Goal: Information Seeking & Learning: Learn about a topic

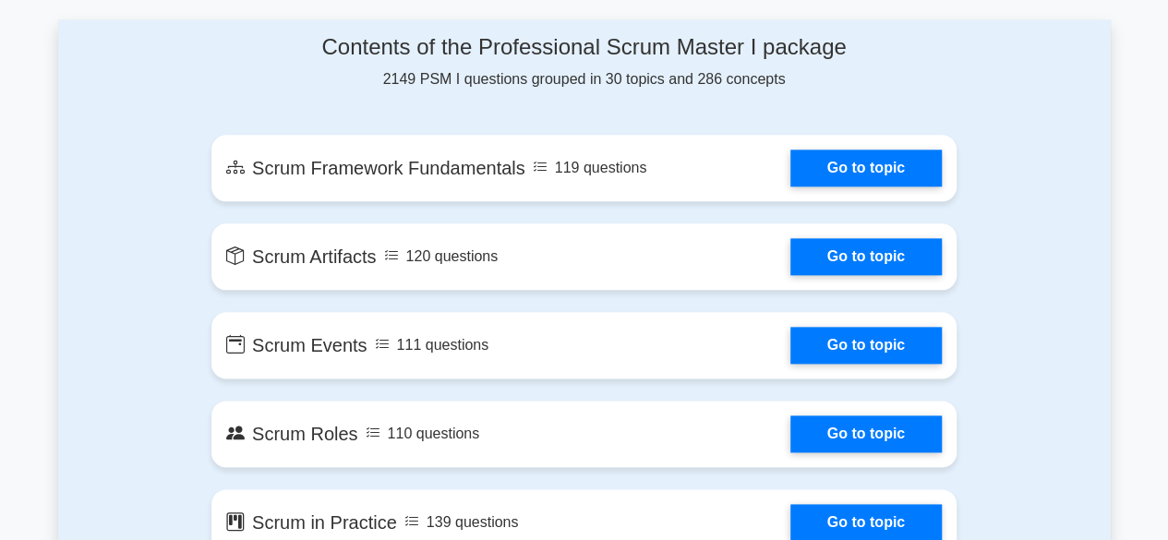
scroll to position [1057, 0]
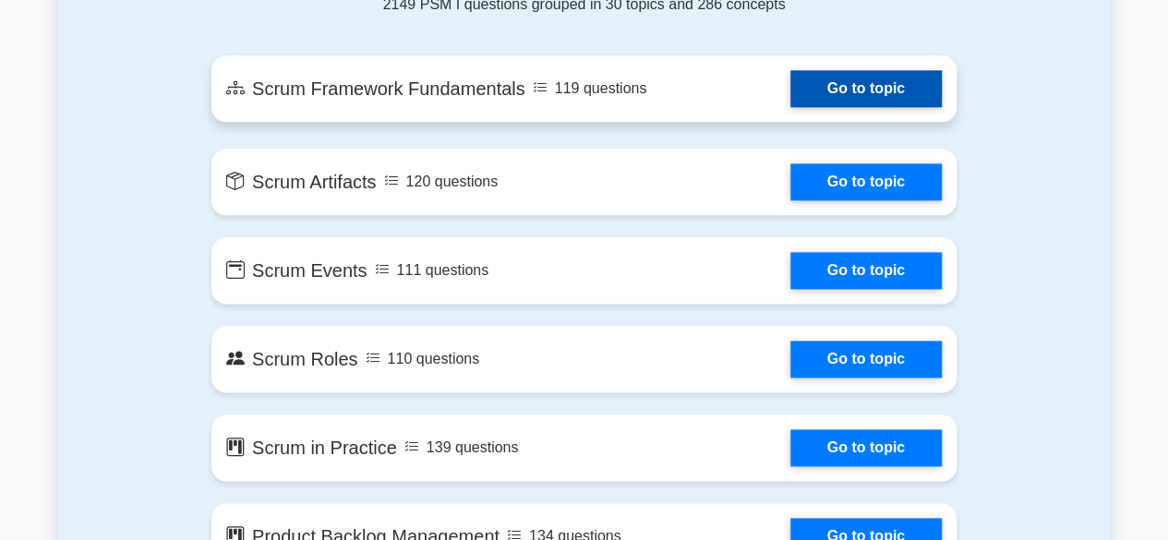
click at [833, 86] on link "Go to topic" at bounding box center [866, 88] width 151 height 37
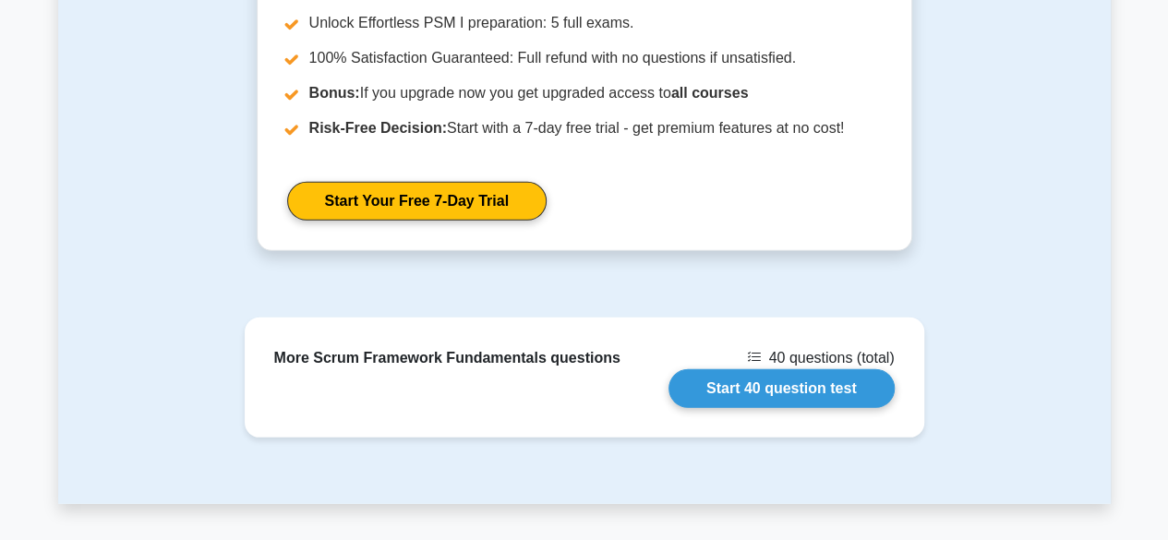
scroll to position [2578, 0]
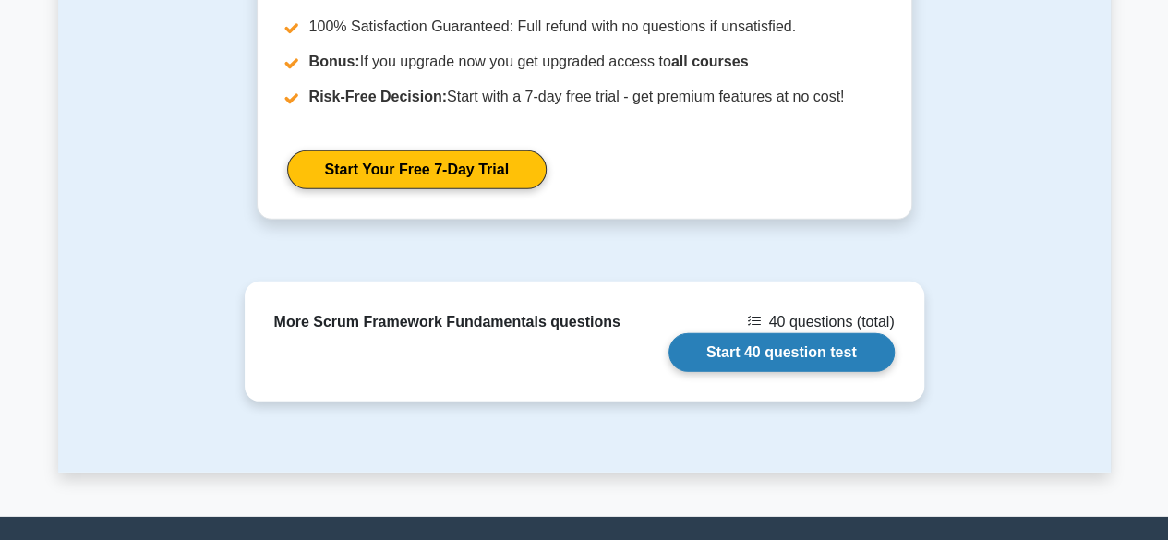
click at [762, 333] on link "Start 40 question test" at bounding box center [782, 352] width 226 height 39
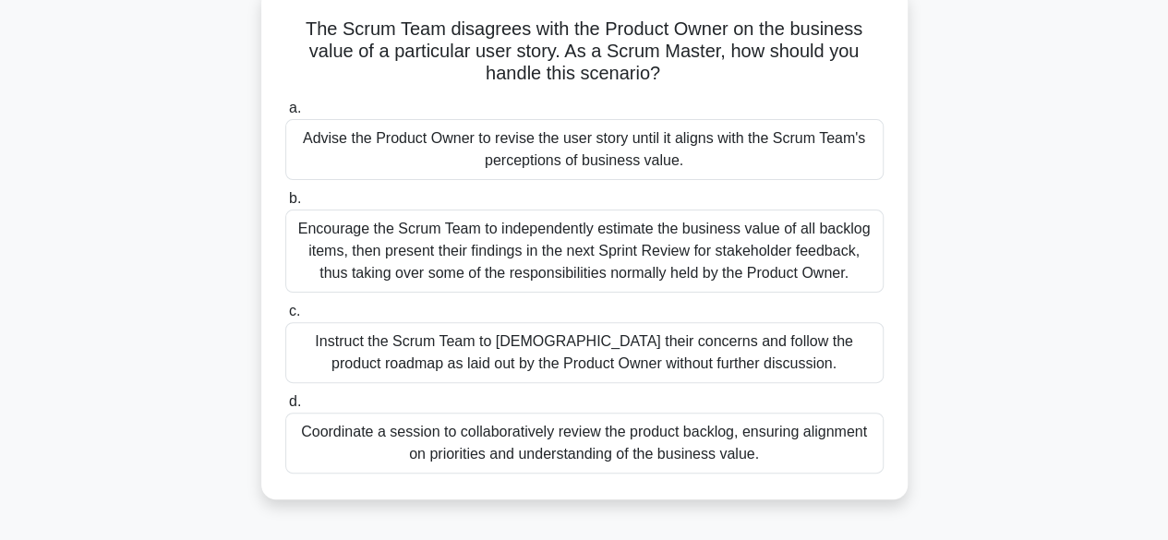
scroll to position [148, 0]
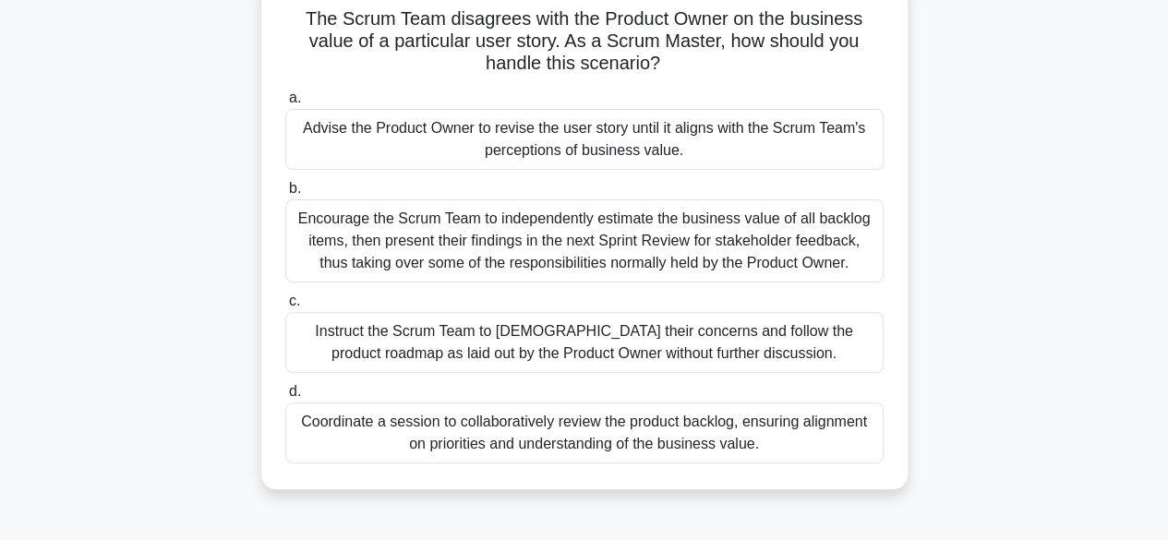
click at [620, 411] on div "Coordinate a session to collaboratively review the product backlog, ensuring al…" at bounding box center [584, 433] width 599 height 61
click at [285, 398] on input "d. Coordinate a session to collaboratively review the product backlog, ensuring…" at bounding box center [285, 392] width 0 height 12
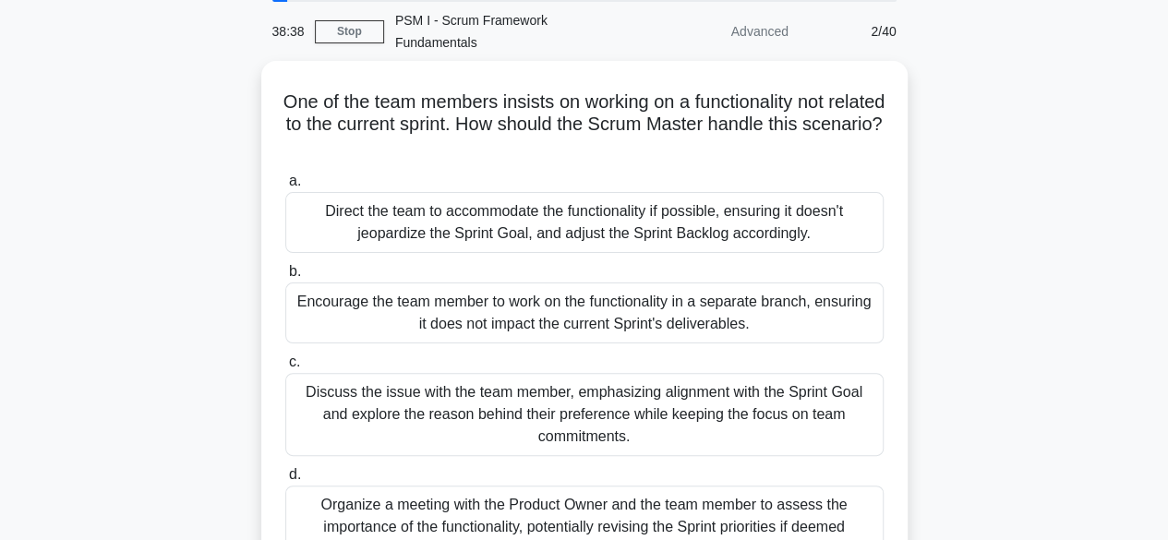
scroll to position [78, 0]
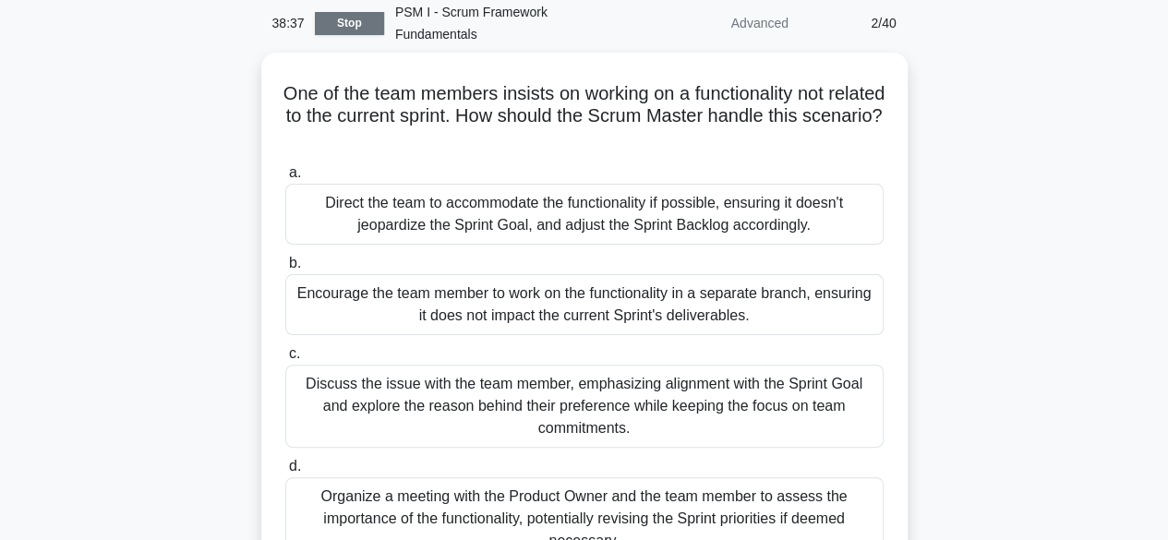
click at [342, 14] on link "Stop" at bounding box center [349, 23] width 69 height 23
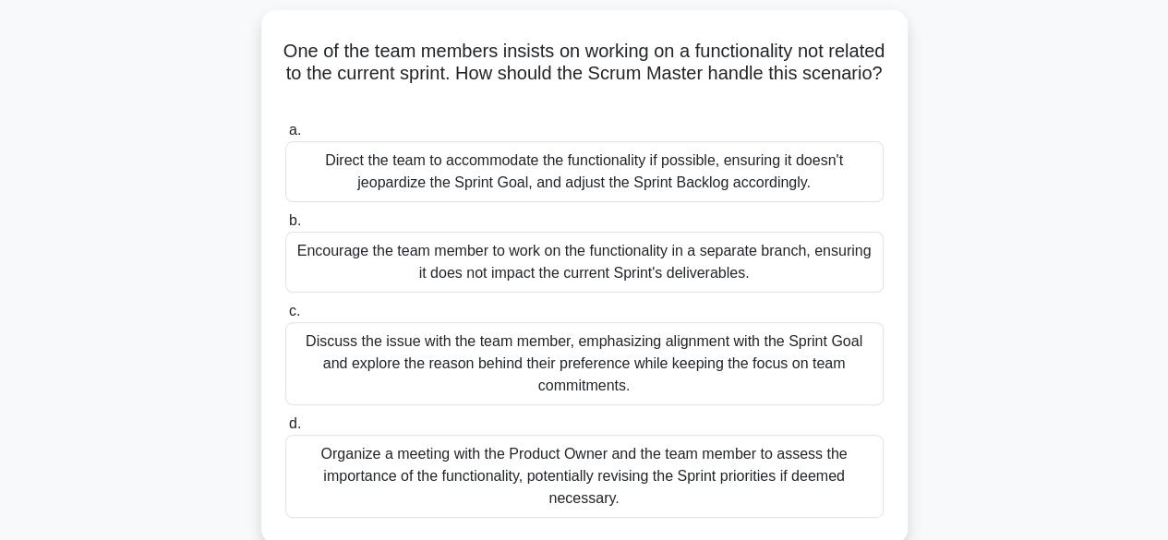
scroll to position [115, 0]
click at [603, 346] on div "Discuss the issue with the team member, emphasizing alignment with the Sprint G…" at bounding box center [584, 364] width 599 height 83
click at [285, 319] on input "c. Discuss the issue with the team member, emphasizing alignment with the Sprin…" at bounding box center [285, 313] width 0 height 12
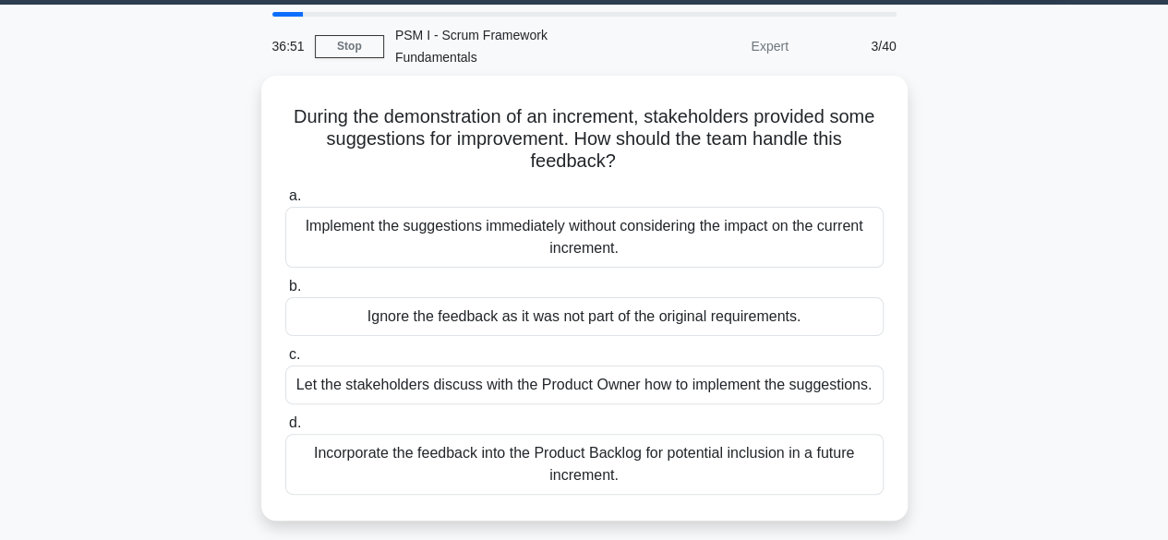
scroll to position [0, 0]
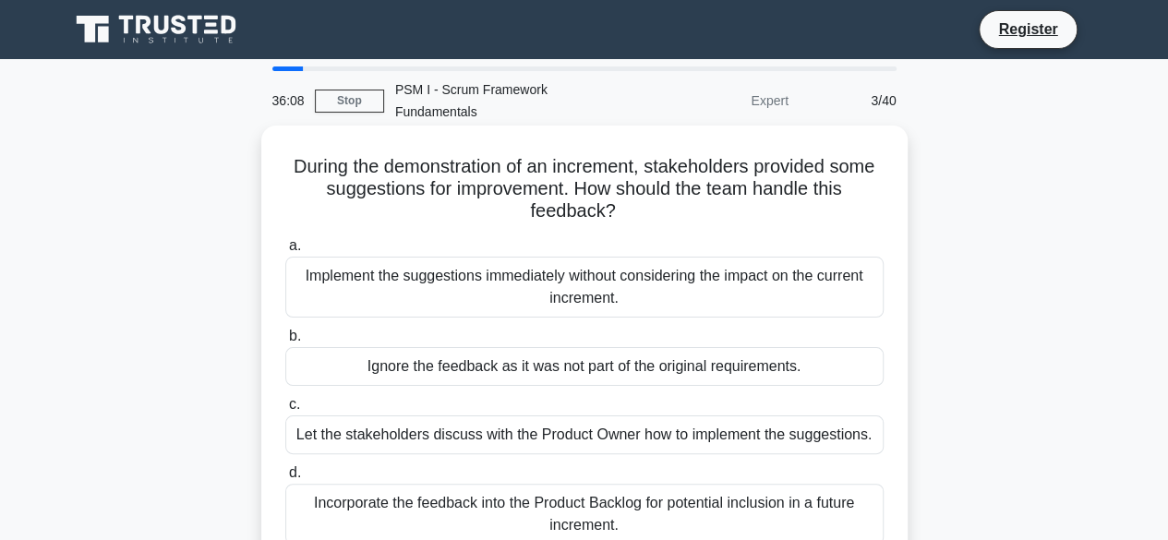
click at [595, 416] on div "Let the stakeholders discuss with the Product Owner how to implement the sugges…" at bounding box center [584, 435] width 599 height 39
click at [285, 411] on input "c. Let the stakeholders discuss with the Product Owner how to implement the sug…" at bounding box center [285, 405] width 0 height 12
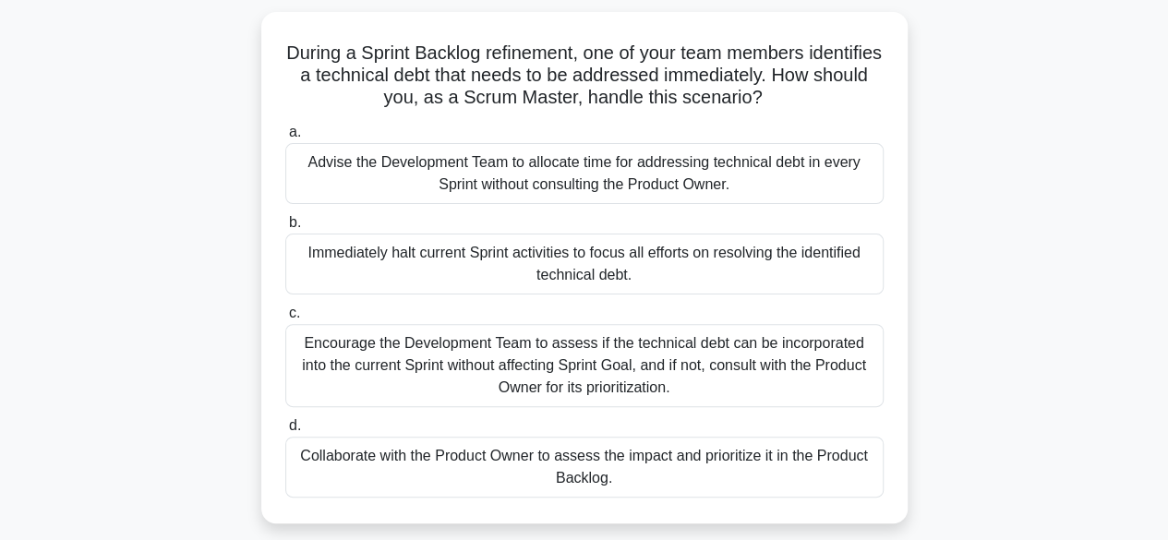
scroll to position [106, 0]
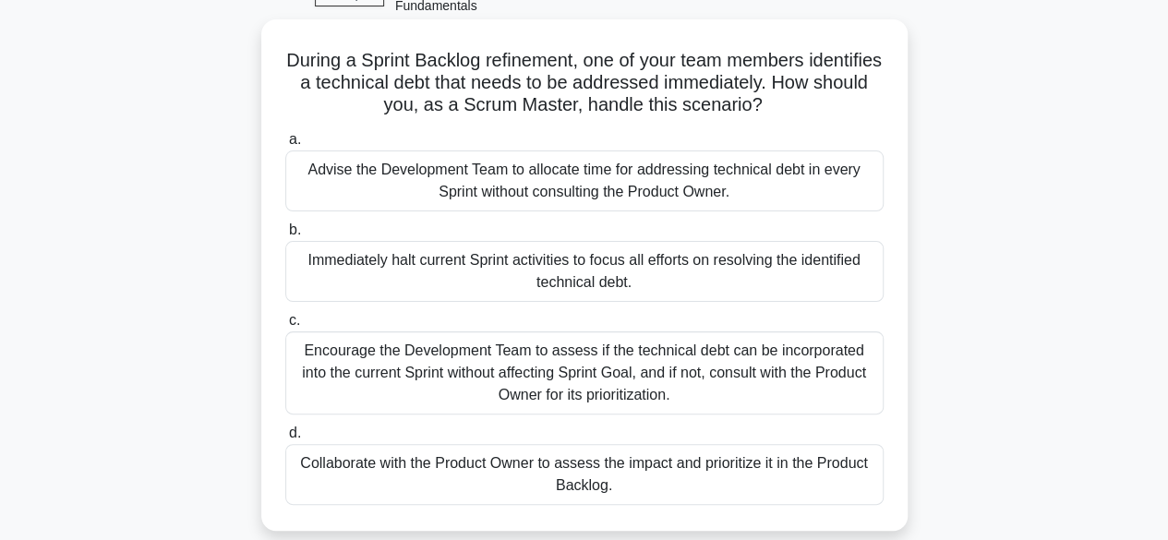
click at [597, 165] on div "Advise the Development Team to allocate time for addressing technical debt in e…" at bounding box center [584, 181] width 599 height 61
click at [285, 146] on input "a. Advise the Development Team to allocate time for addressing technical debt i…" at bounding box center [285, 140] width 0 height 12
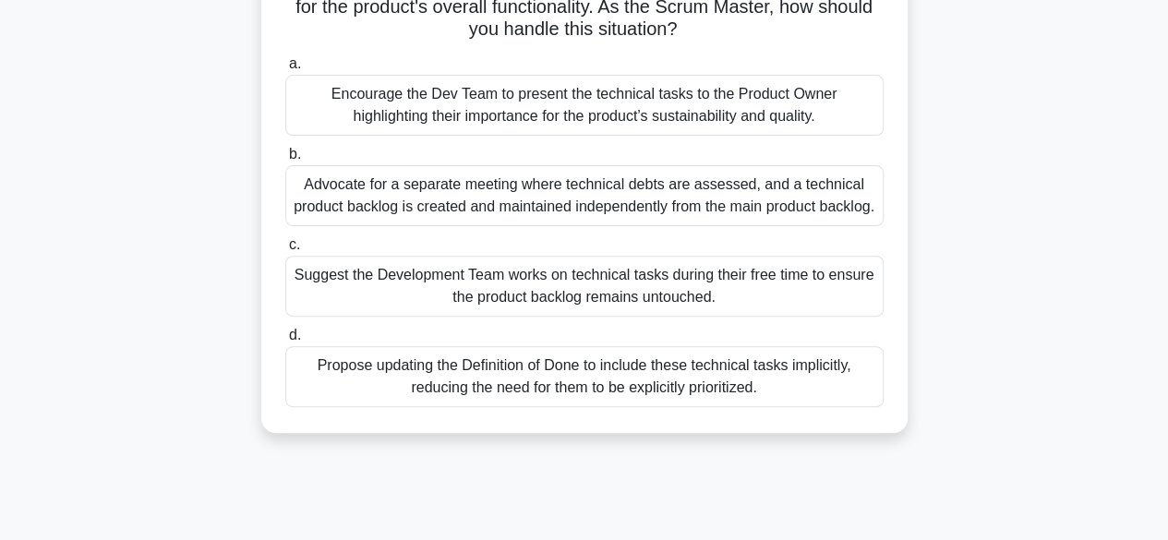
scroll to position [211, 0]
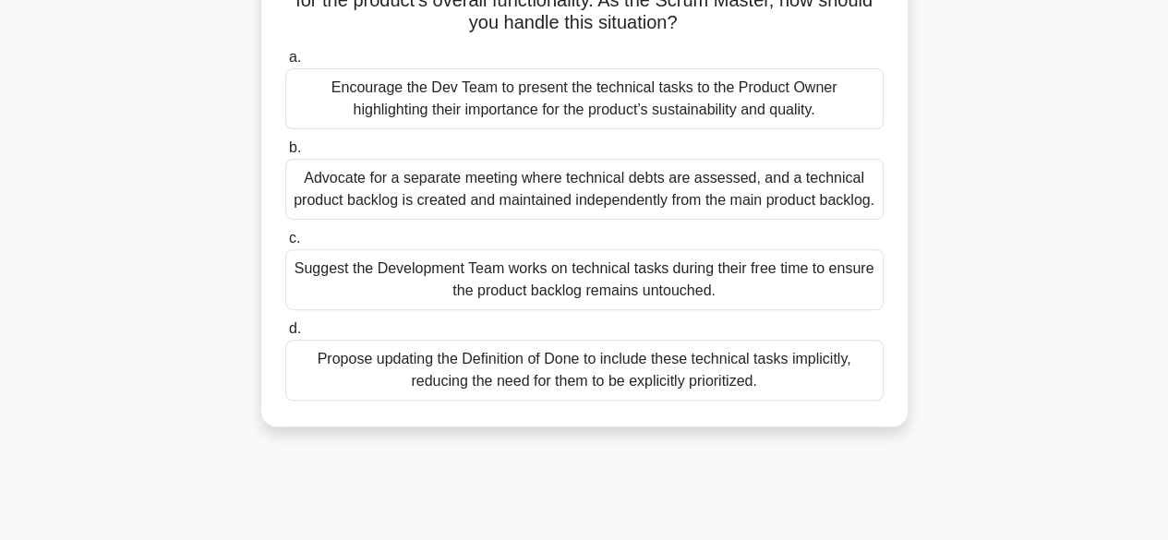
click at [687, 78] on div "Encourage the Dev Team to present the technical tasks to the Product Owner high…" at bounding box center [584, 98] width 599 height 61
click at [285, 64] on input "a. Encourage the Dev Team to present the technical tasks to the Product Owner h…" at bounding box center [285, 58] width 0 height 12
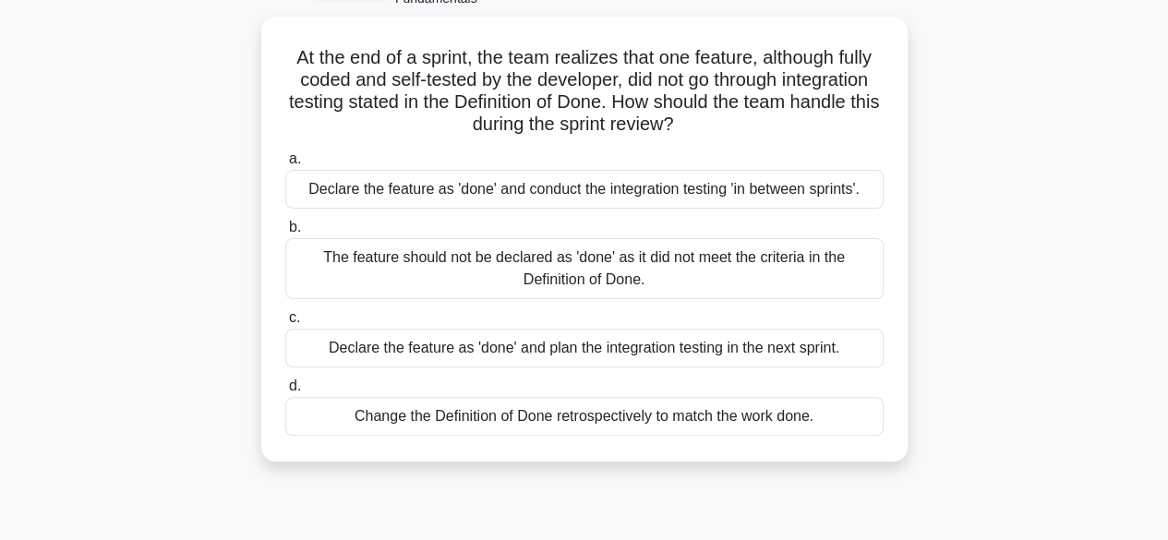
scroll to position [120, 0]
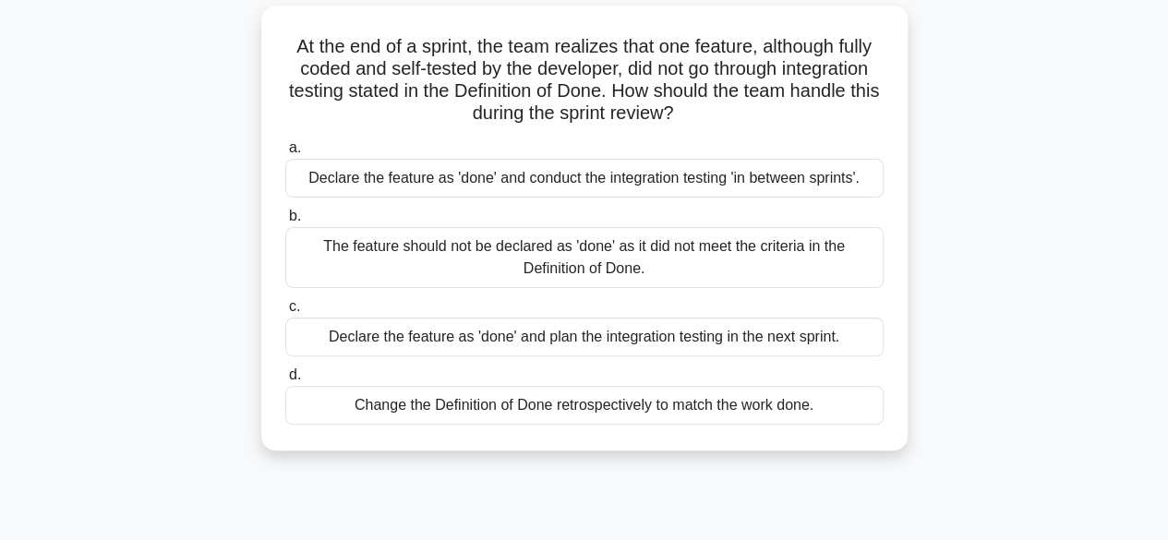
click at [705, 244] on div "The feature should not be declared as 'done' as it did not meet the criteria in…" at bounding box center [584, 257] width 599 height 61
click at [285, 223] on input "b. The feature should not be declared as 'done' as it did not meet the criteria…" at bounding box center [285, 217] width 0 height 12
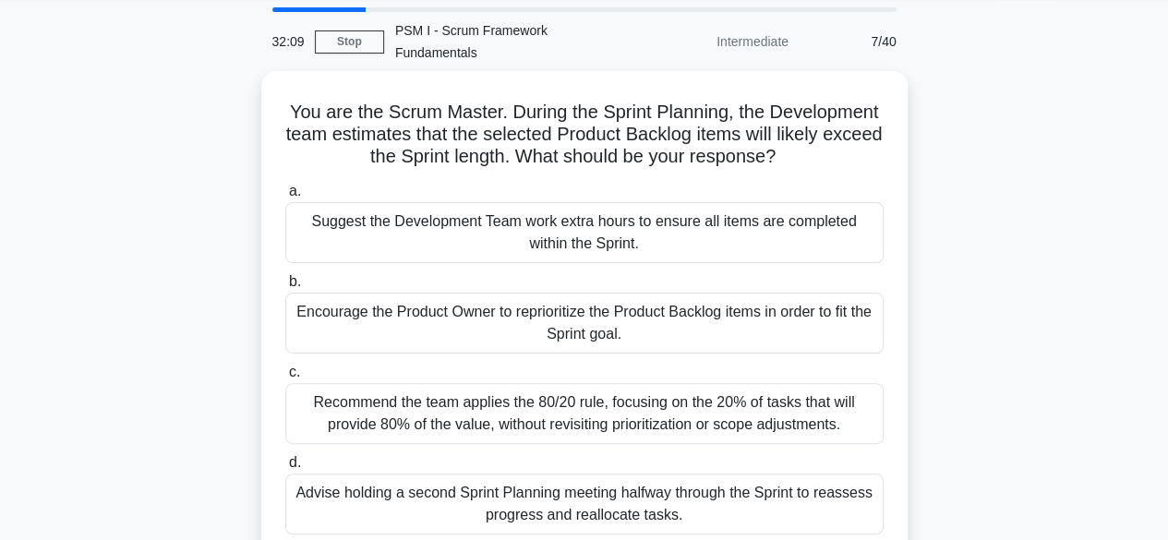
scroll to position [0, 0]
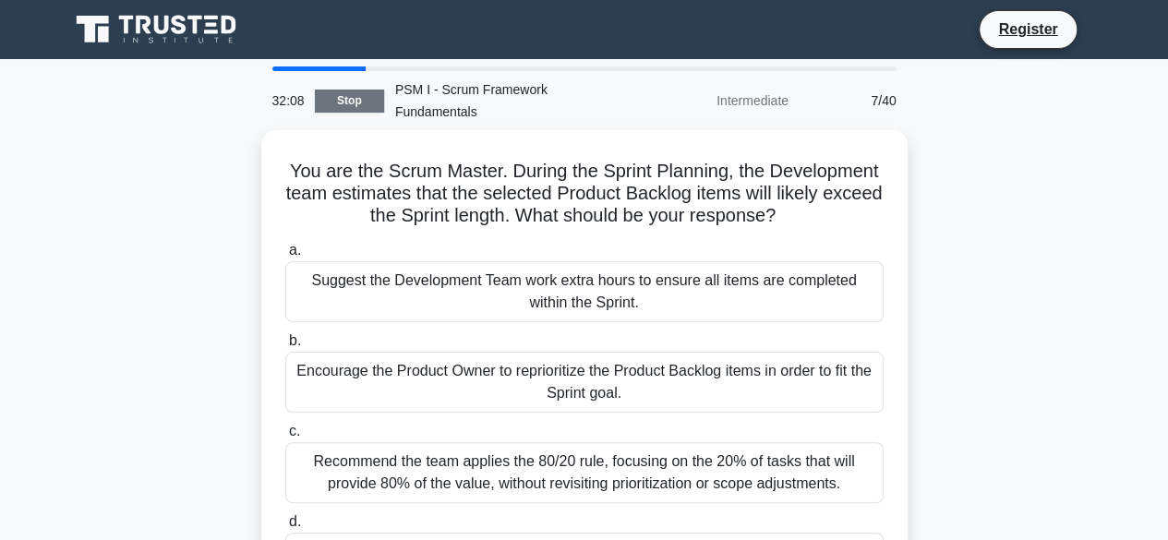
click at [330, 90] on link "Stop" at bounding box center [349, 101] width 69 height 23
click at [994, 272] on div "You are the Scrum Master. During the Sprint Planning, the Development team esti…" at bounding box center [584, 386] width 1053 height 512
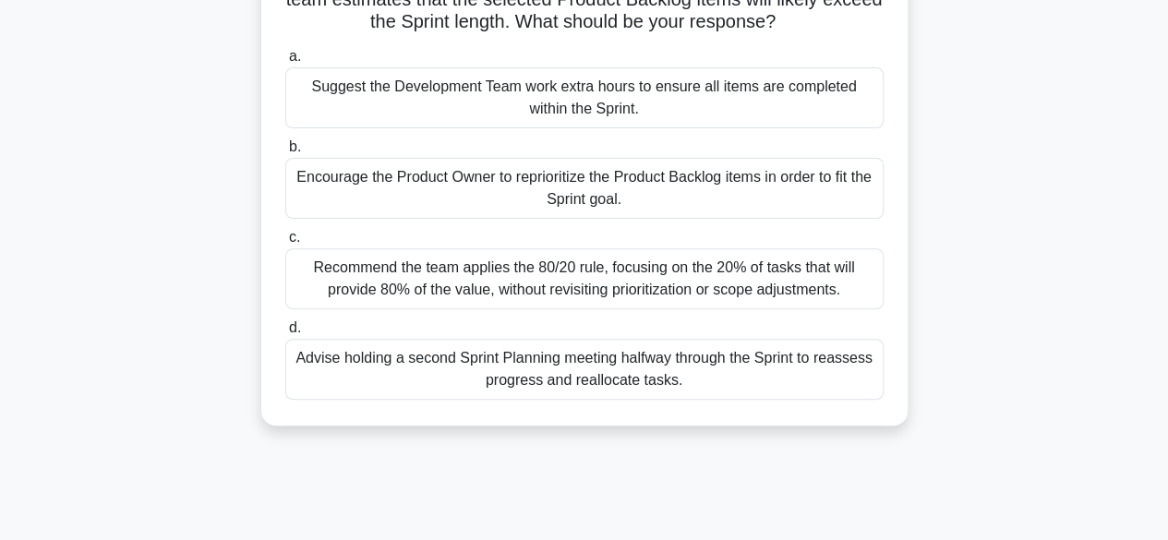
scroll to position [201, 0]
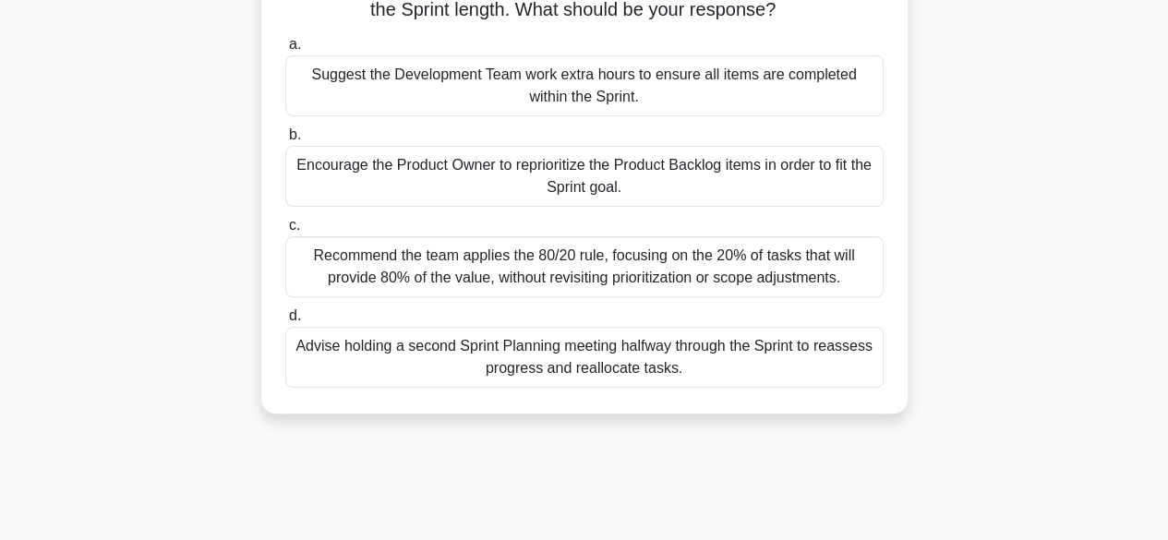
click at [585, 154] on div "Encourage the Product Owner to reprioritize the Product Backlog items in order …" at bounding box center [584, 176] width 599 height 61
click at [285, 141] on input "b. Encourage the Product Owner to reprioritize the Product Backlog items in ord…" at bounding box center [285, 135] width 0 height 12
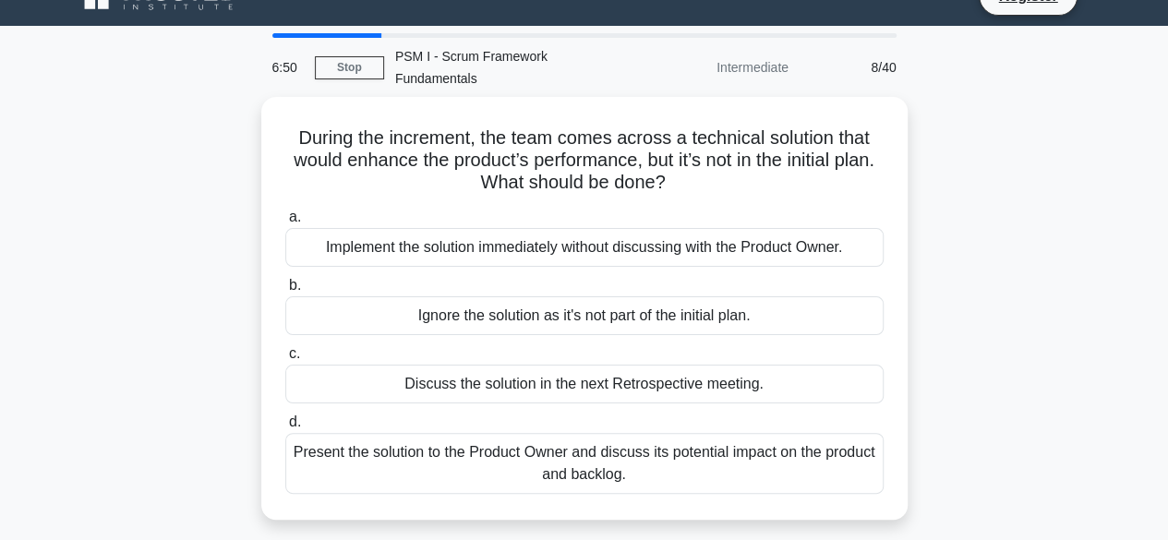
scroll to position [38, 0]
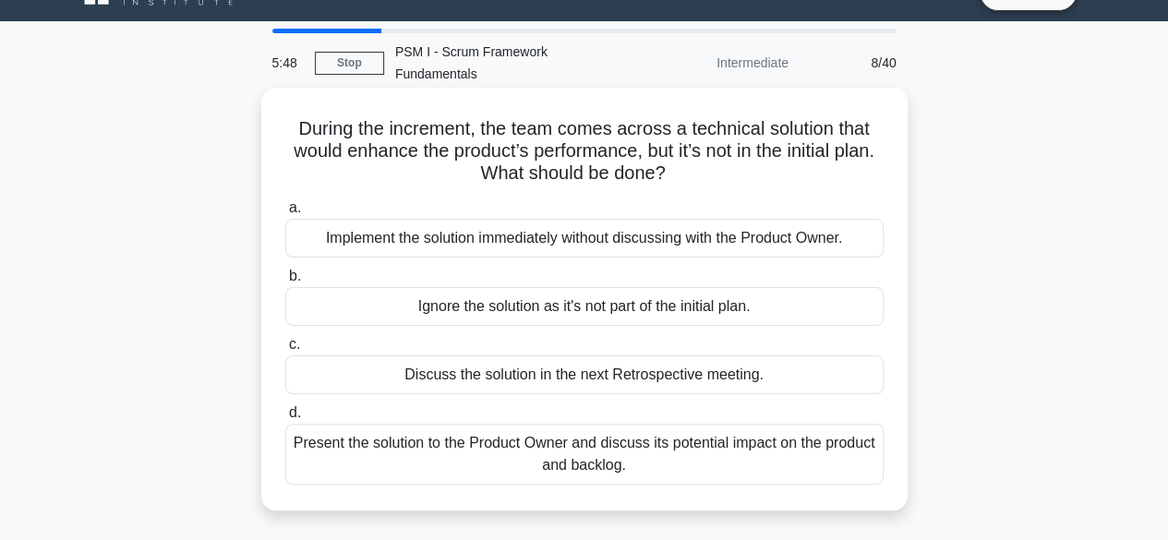
click at [588, 431] on div "Present the solution to the Product Owner and discuss its potential impact on t…" at bounding box center [584, 454] width 599 height 61
click at [285, 419] on input "d. Present the solution to the Product Owner and discuss its potential impact o…" at bounding box center [285, 413] width 0 height 12
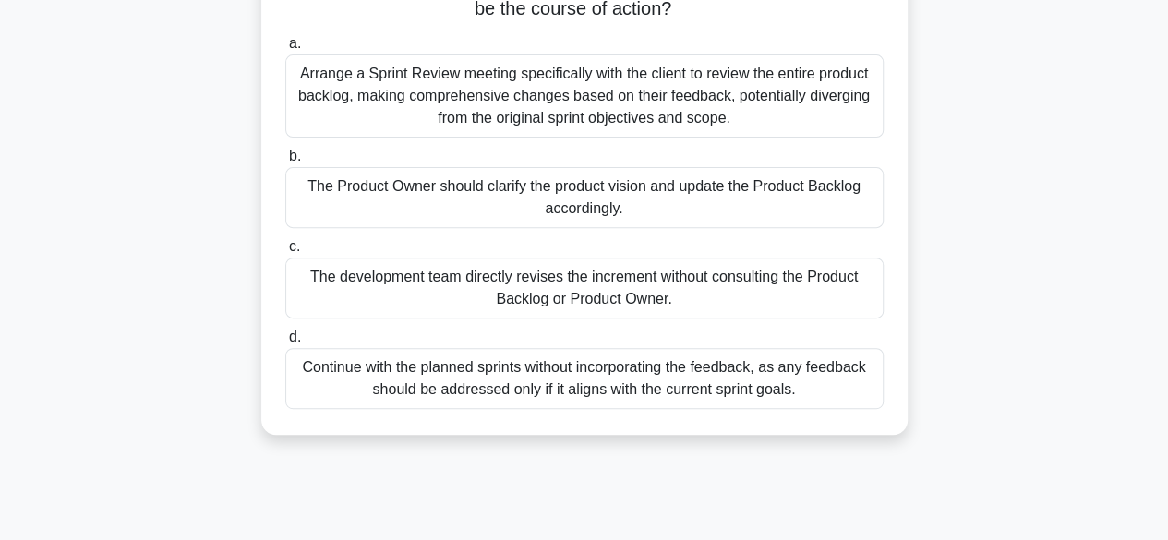
scroll to position [232, 0]
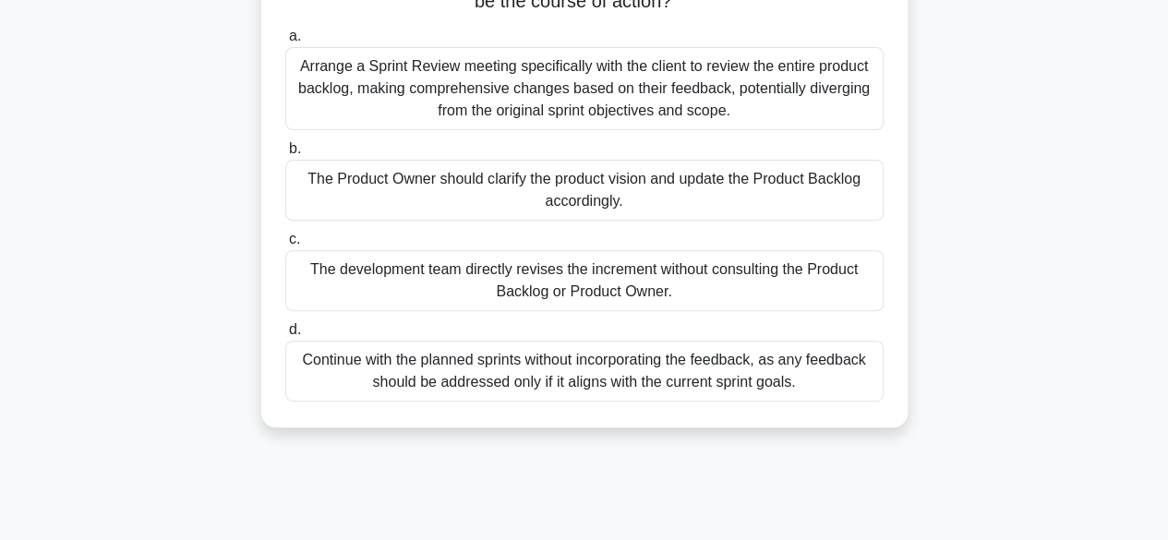
click at [636, 178] on div "The Product Owner should clarify the product vision and update the Product Back…" at bounding box center [584, 190] width 599 height 61
click at [285, 155] on input "b. The Product Owner should clarify the product vision and update the Product B…" at bounding box center [285, 149] width 0 height 12
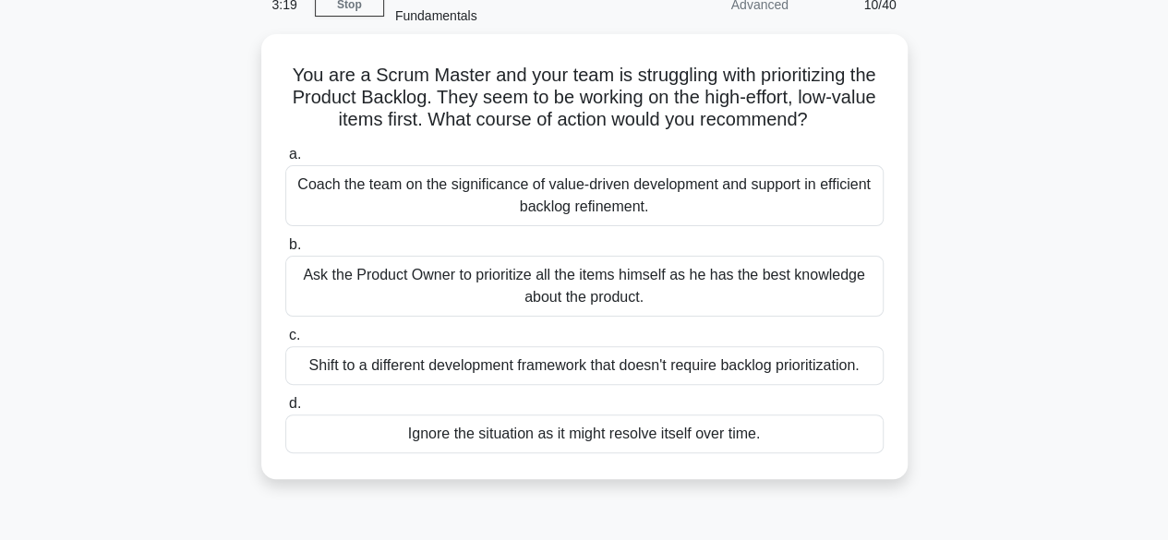
scroll to position [97, 0]
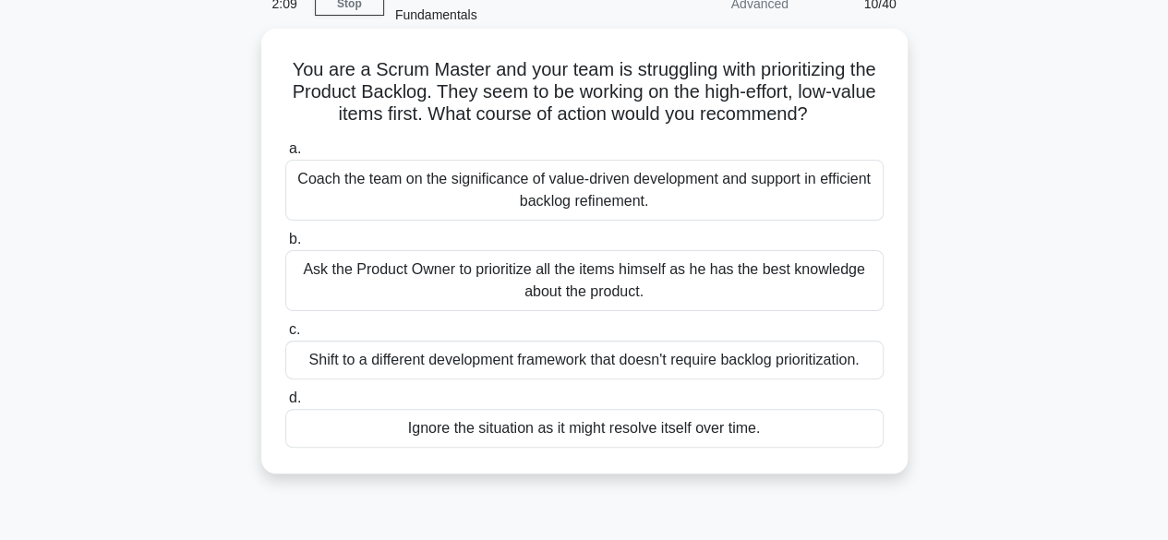
click at [571, 257] on div "Ask the Product Owner to prioritize all the items himself as he has the best kn…" at bounding box center [584, 280] width 599 height 61
click at [285, 246] on input "b. Ask the Product Owner to prioritize all the items himself as he has the best…" at bounding box center [285, 240] width 0 height 12
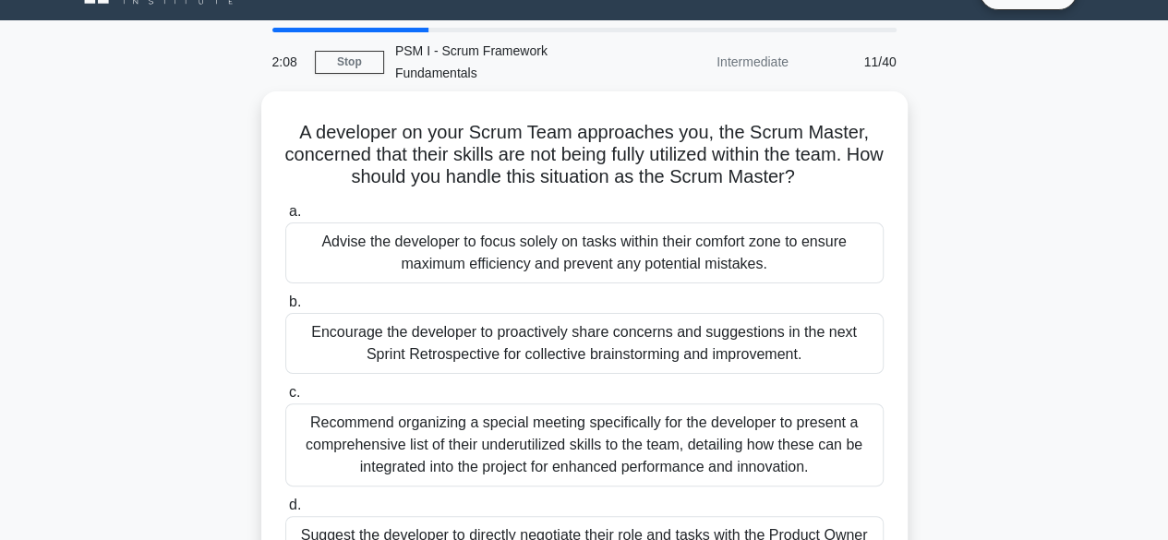
scroll to position [0, 0]
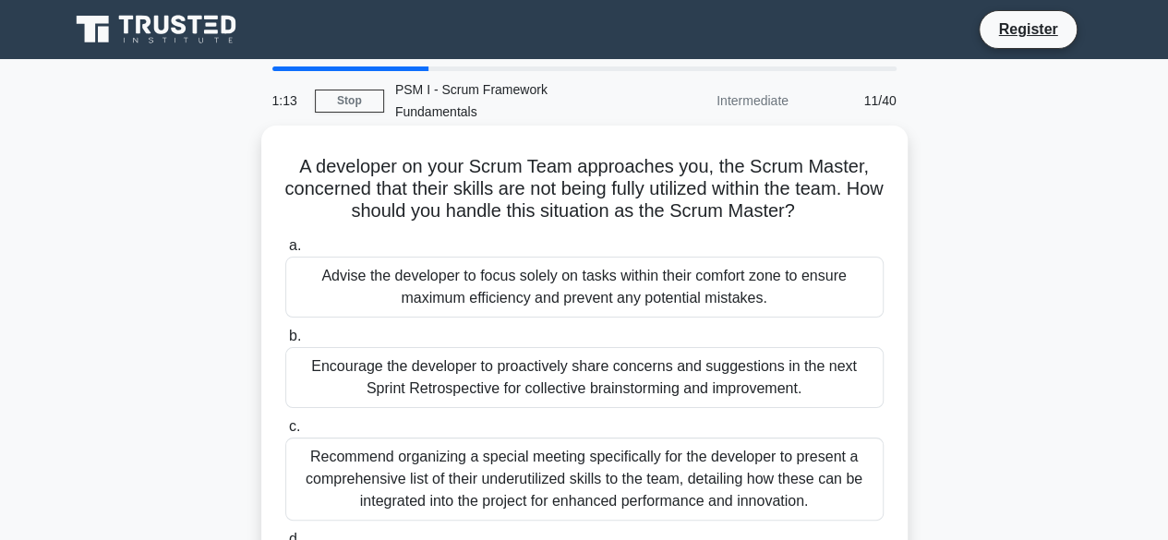
click at [513, 374] on div "Encourage the developer to proactively share concerns and suggestions in the ne…" at bounding box center [584, 377] width 599 height 61
click at [285, 343] on input "b. Encourage the developer to proactively share concerns and suggestions in the…" at bounding box center [285, 337] width 0 height 12
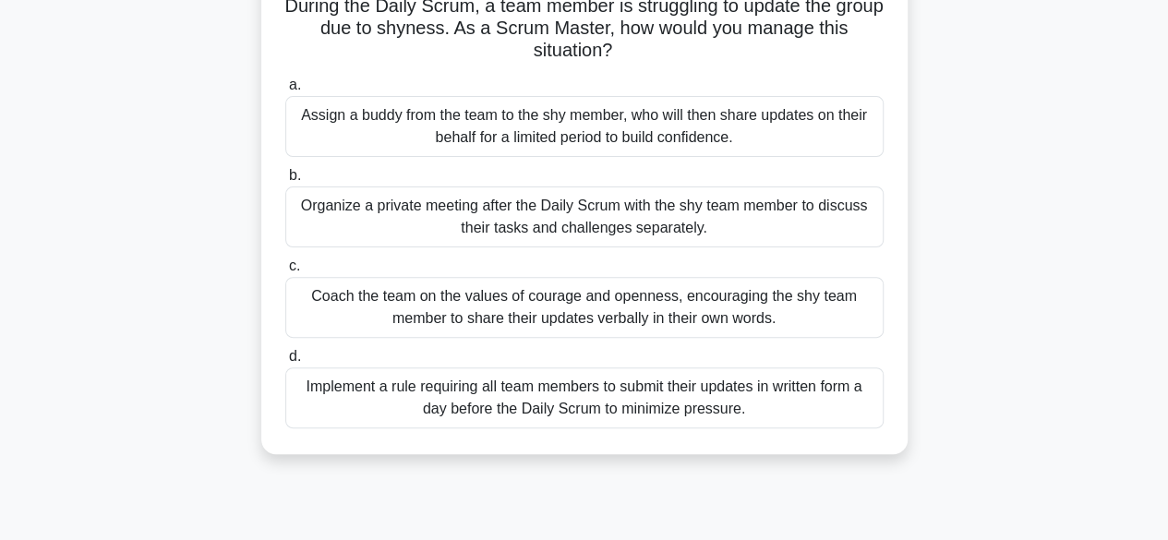
scroll to position [184, 0]
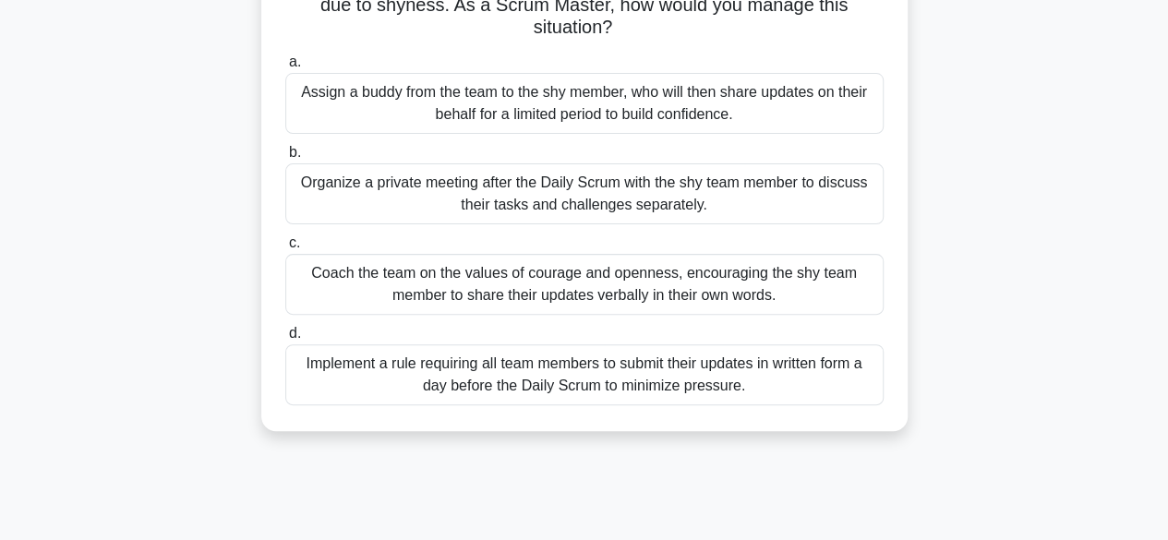
click at [573, 268] on div "Coach the team on the values of courage and openness, encouraging the shy team …" at bounding box center [584, 284] width 599 height 61
click at [285, 249] on input "c. Coach the team on the values of courage and openness, encouraging the shy te…" at bounding box center [285, 243] width 0 height 12
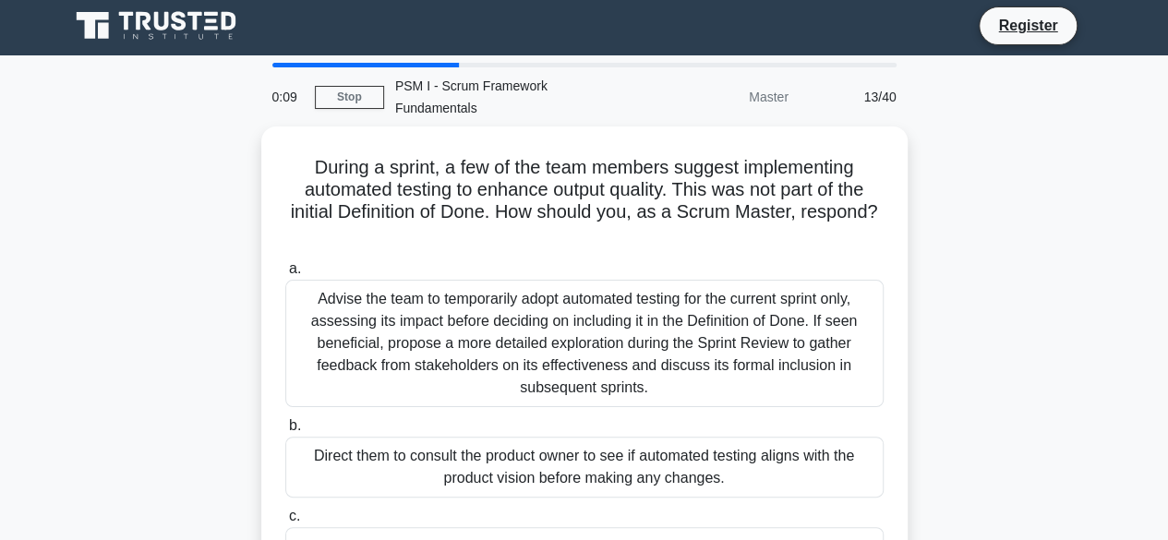
scroll to position [0, 0]
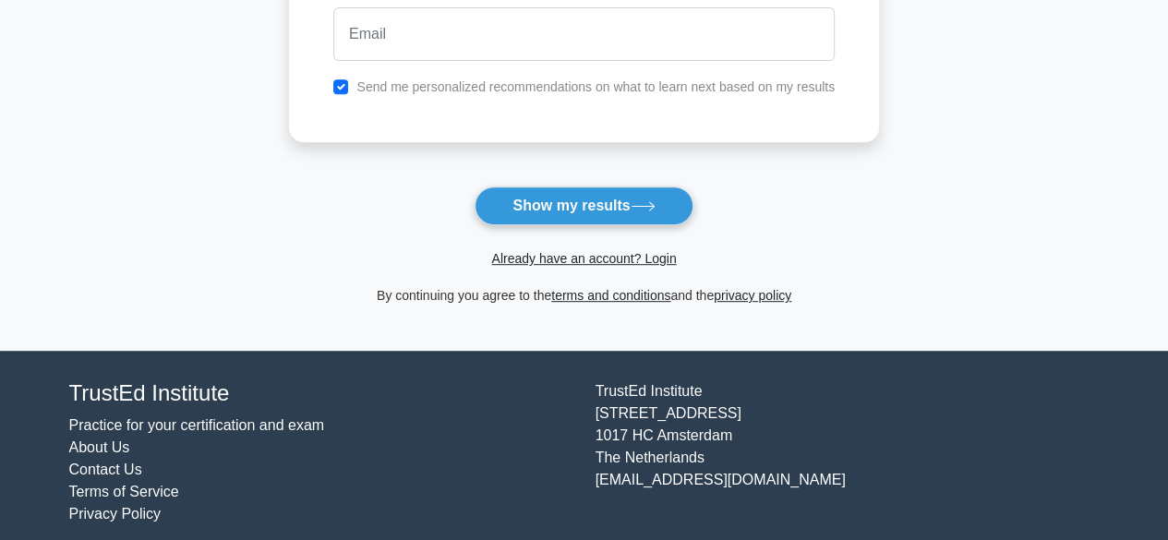
scroll to position [385, 0]
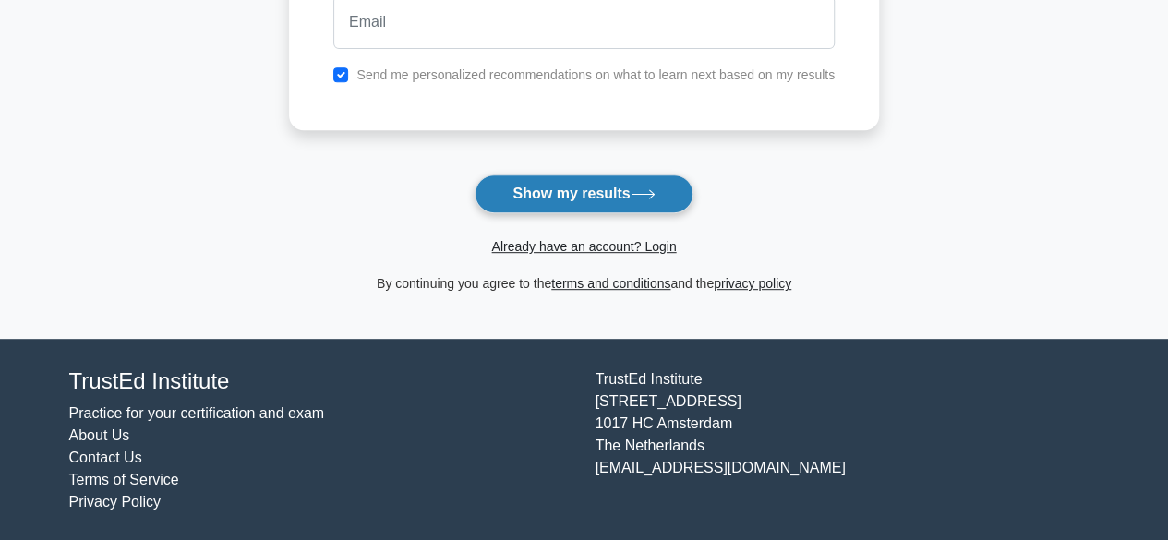
click at [567, 178] on button "Show my results" at bounding box center [584, 194] width 218 height 39
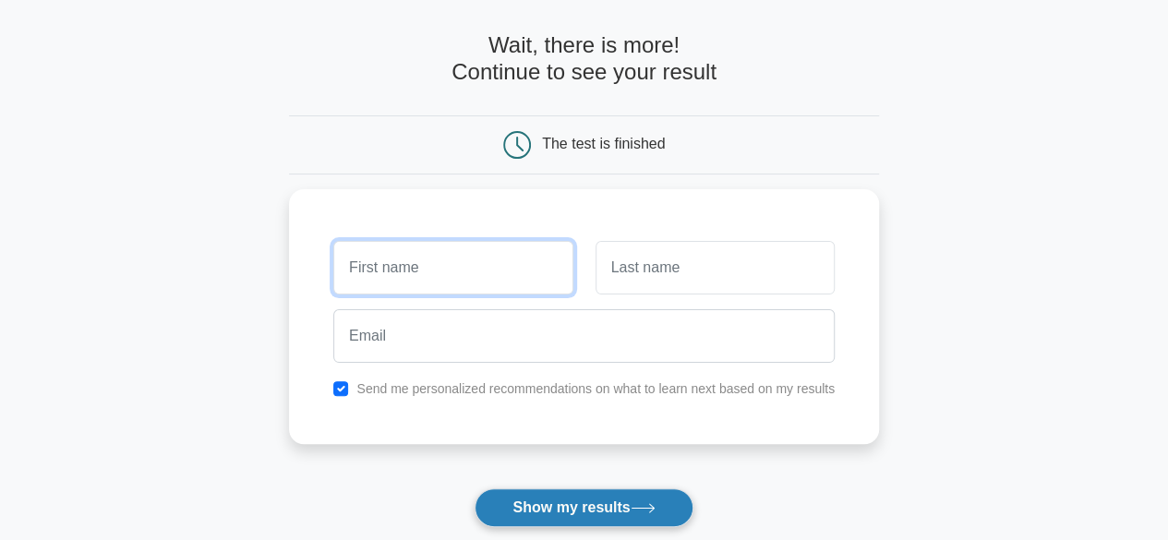
scroll to position [68, 0]
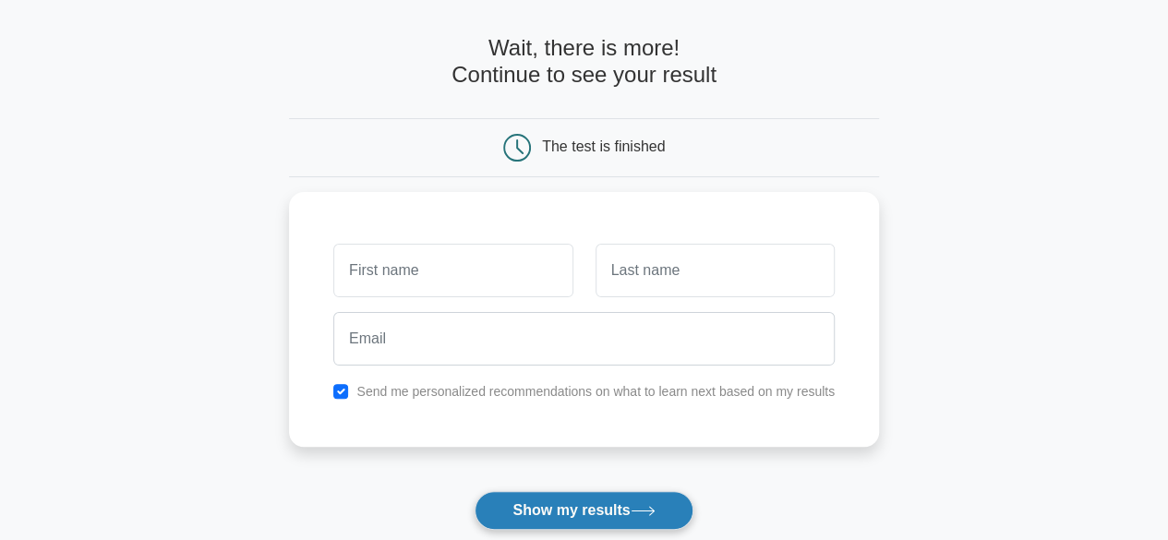
click at [618, 507] on button "Show my results" at bounding box center [584, 510] width 218 height 39
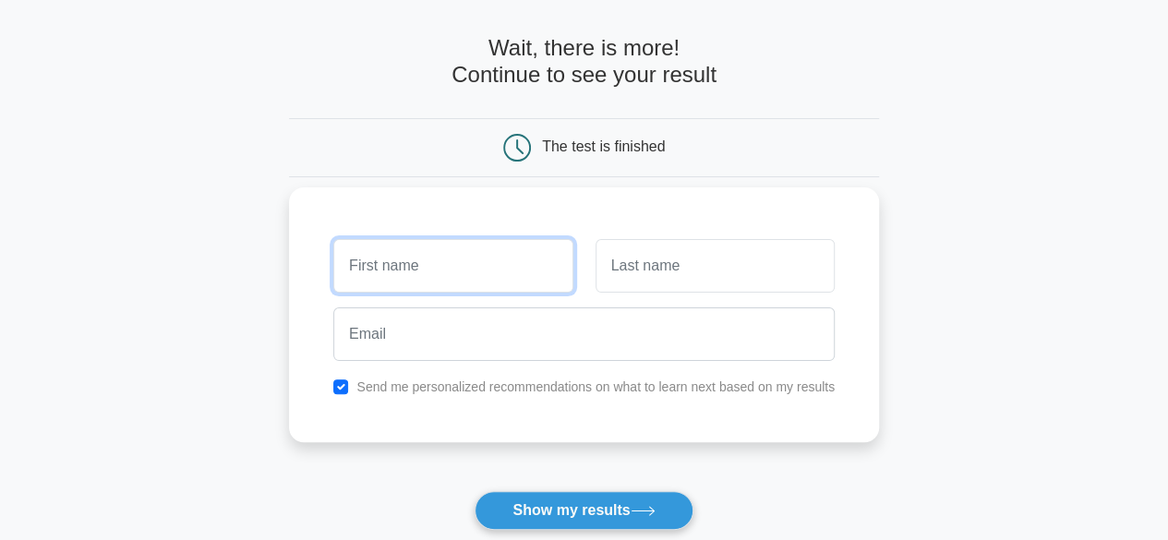
click at [468, 280] on input "text" at bounding box center [452, 266] width 239 height 54
type input "olawale"
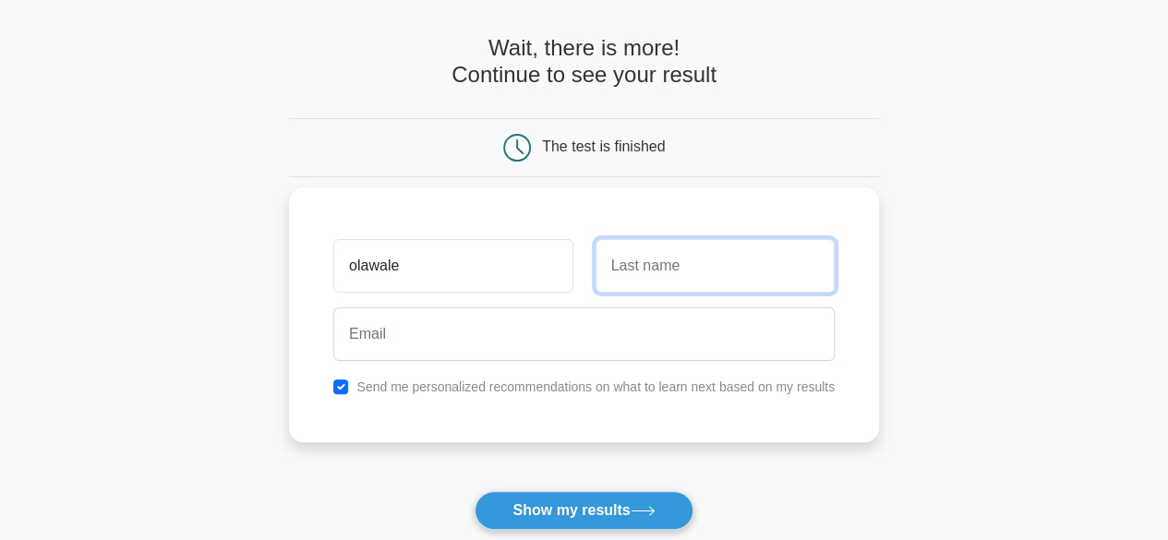
click at [632, 282] on input "text" at bounding box center [715, 266] width 239 height 54
type input "Ogunji"
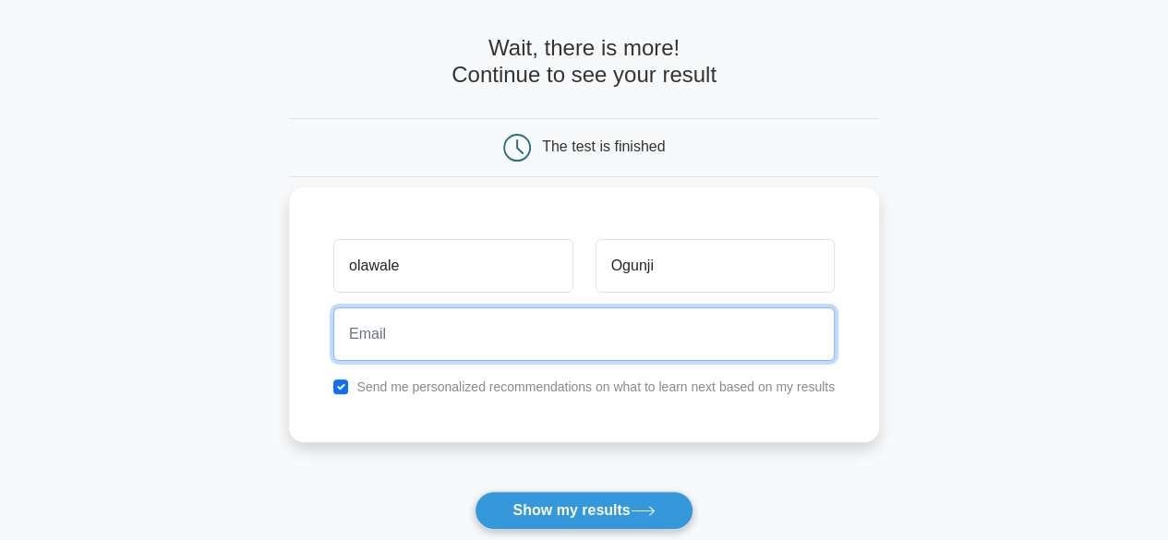
click at [620, 345] on input "email" at bounding box center [584, 335] width 502 height 54
type input "[EMAIL_ADDRESS][DOMAIN_NAME]"
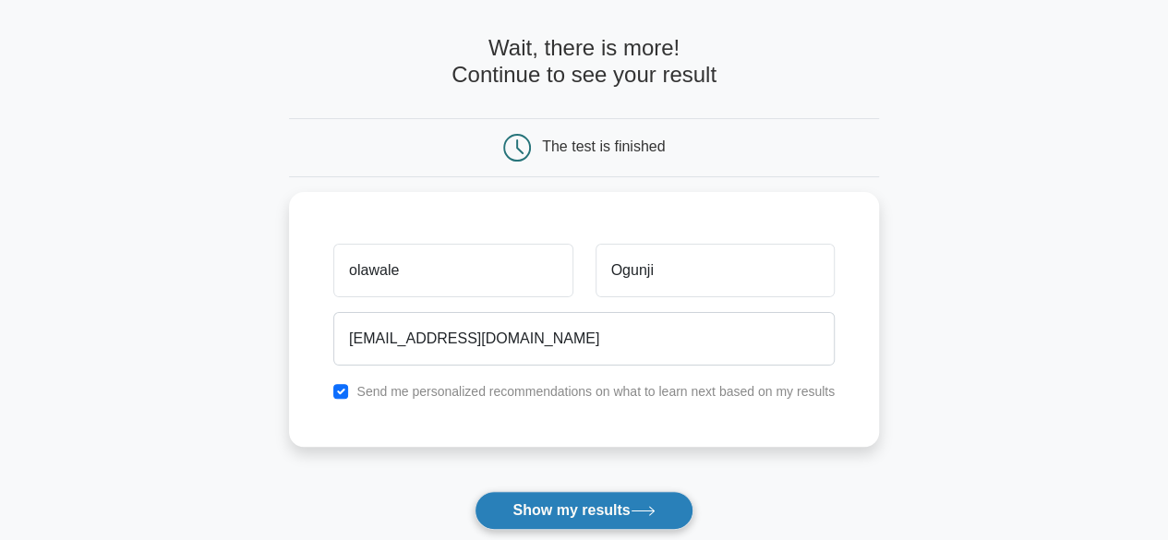
click at [604, 512] on button "Show my results" at bounding box center [584, 510] width 218 height 39
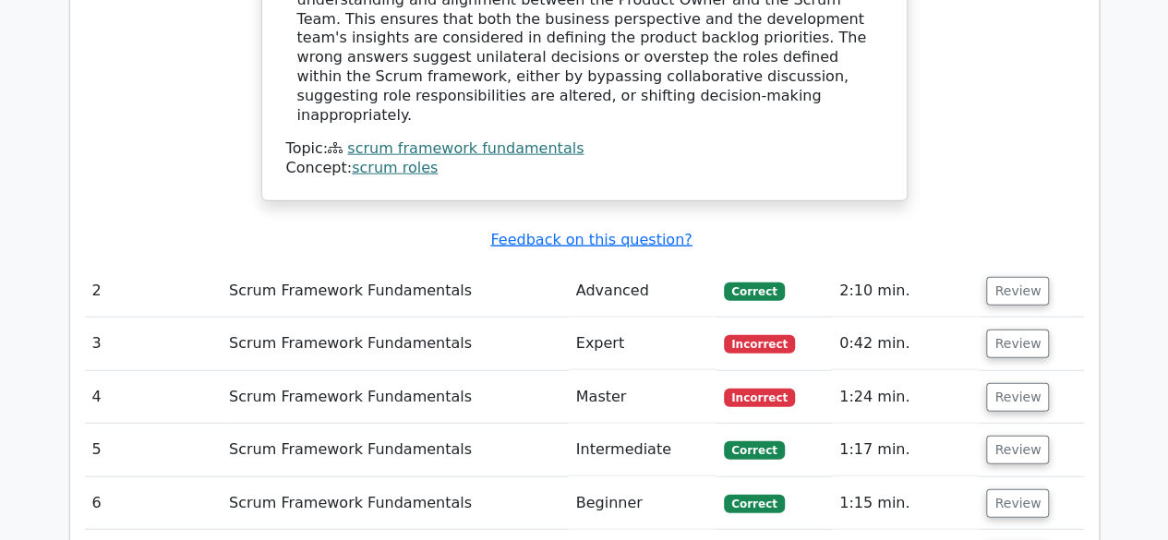
scroll to position [2144, 0]
click at [1027, 277] on button "Review" at bounding box center [1018, 291] width 63 height 29
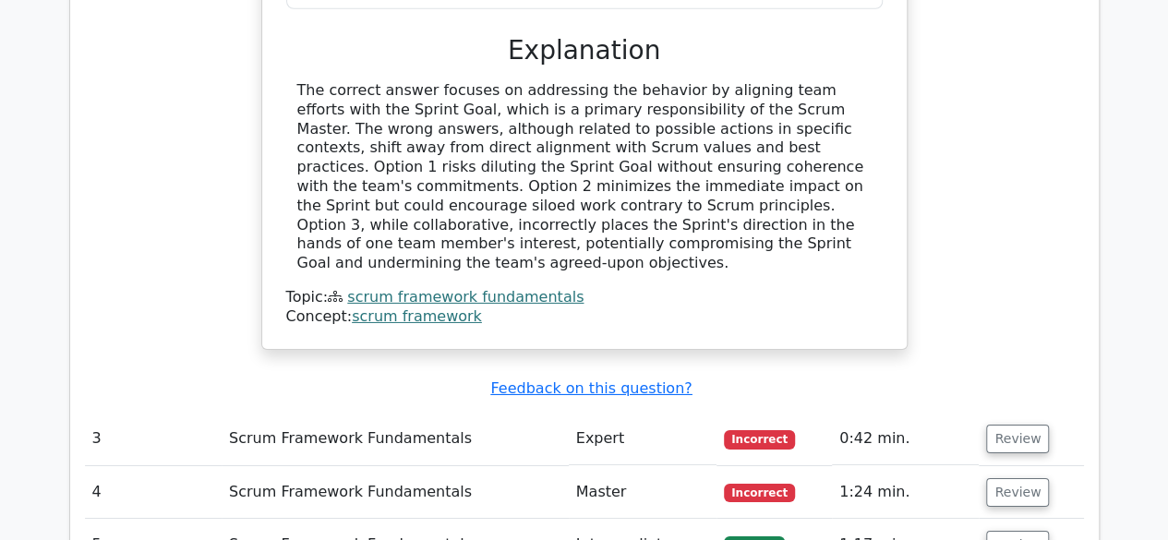
scroll to position [2946, 0]
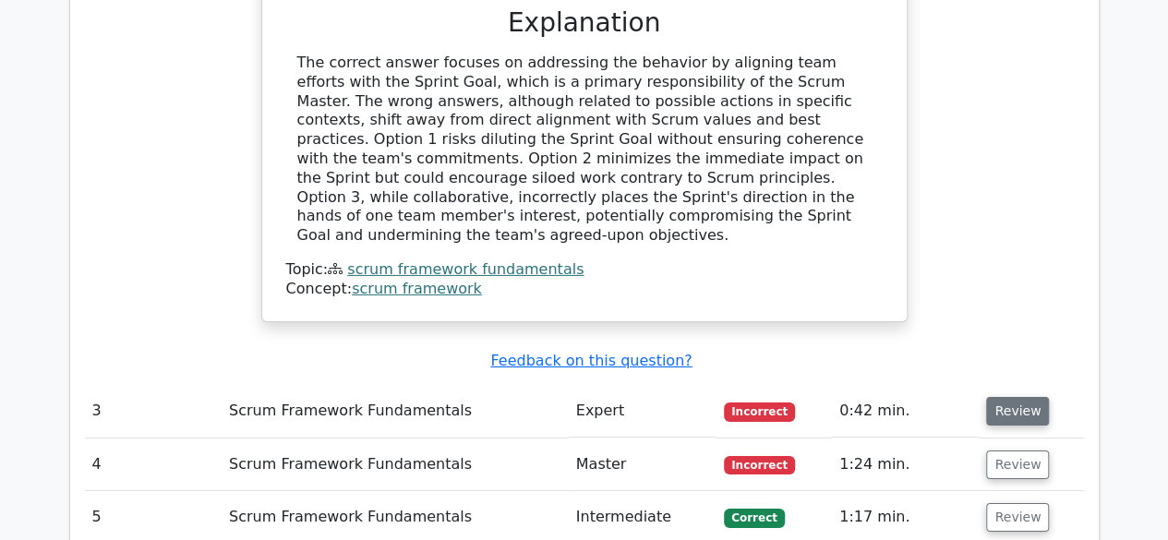
click at [1009, 397] on button "Review" at bounding box center [1018, 411] width 63 height 29
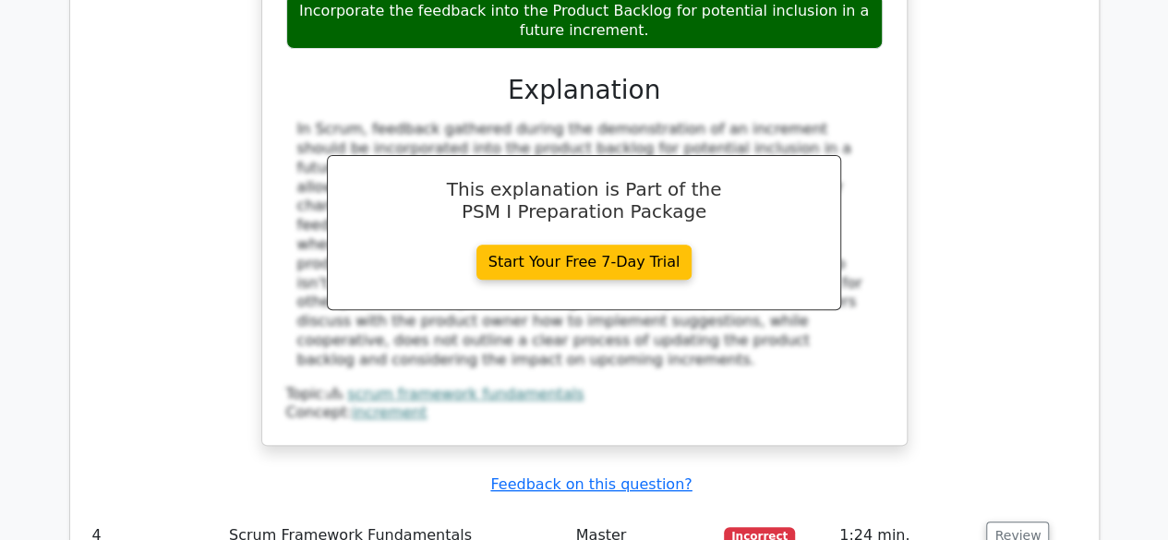
scroll to position [3769, 0]
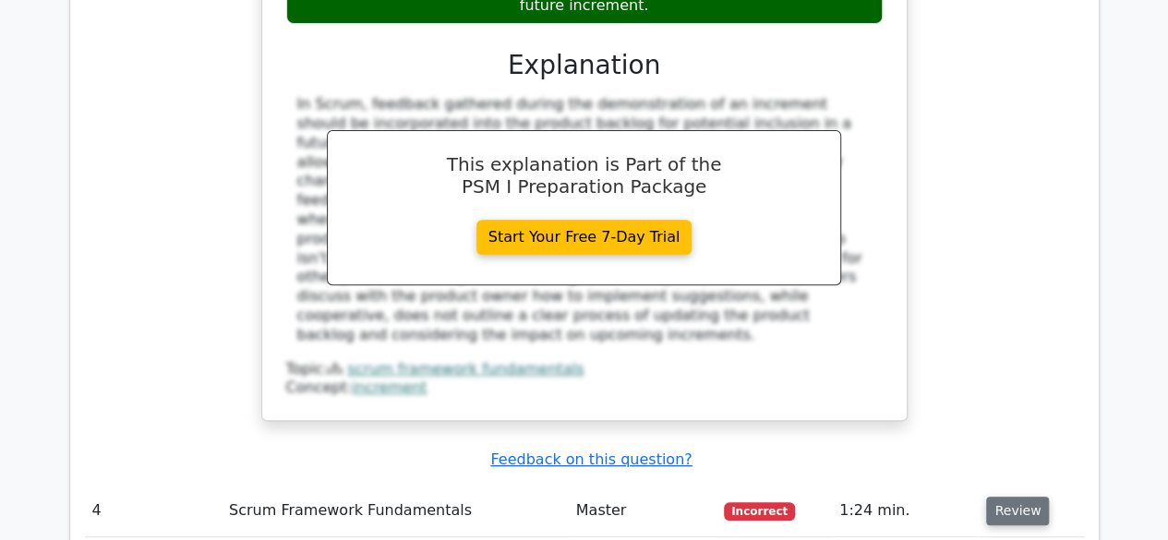
click at [1014, 497] on button "Review" at bounding box center [1018, 511] width 63 height 29
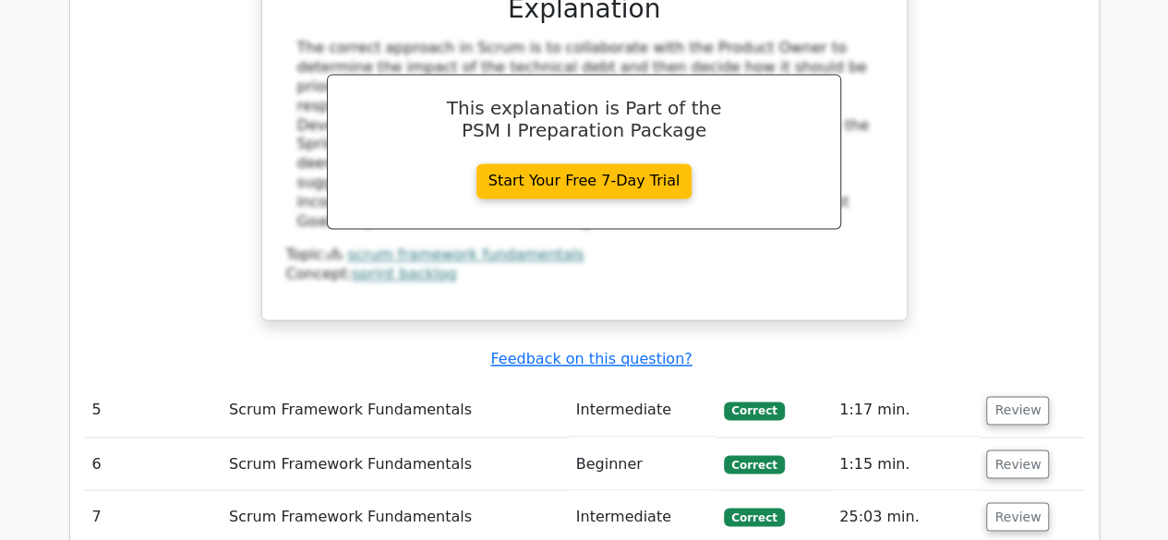
scroll to position [4828, 0]
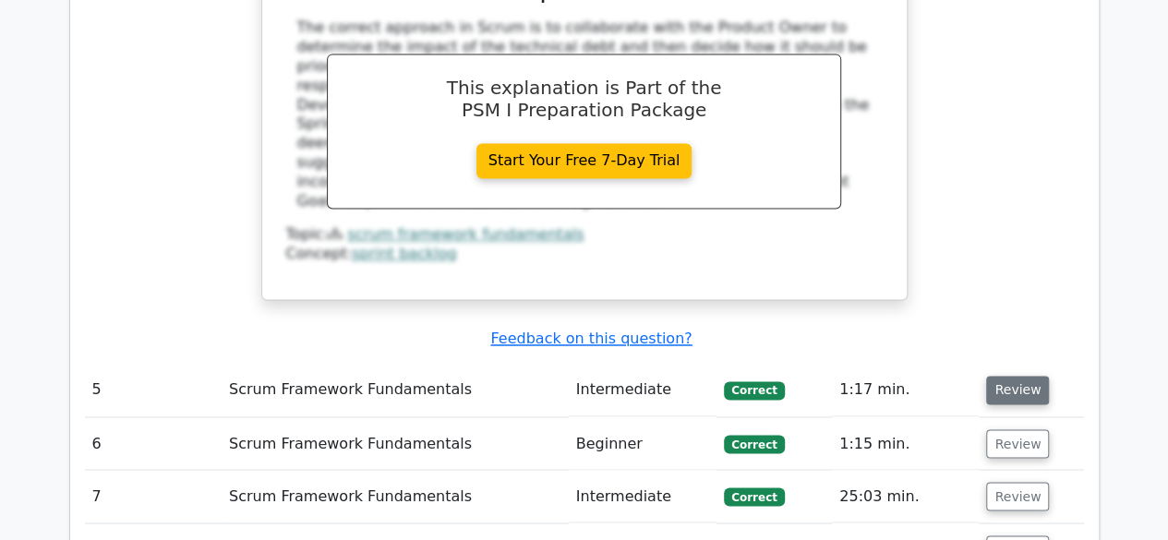
click at [1018, 376] on button "Review" at bounding box center [1018, 390] width 63 height 29
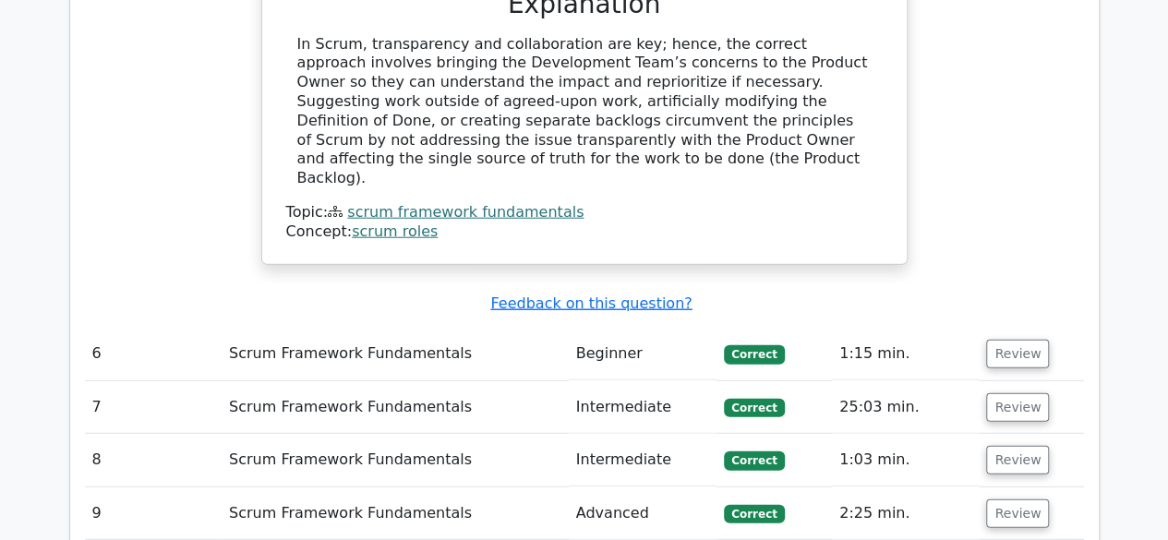
scroll to position [5789, 0]
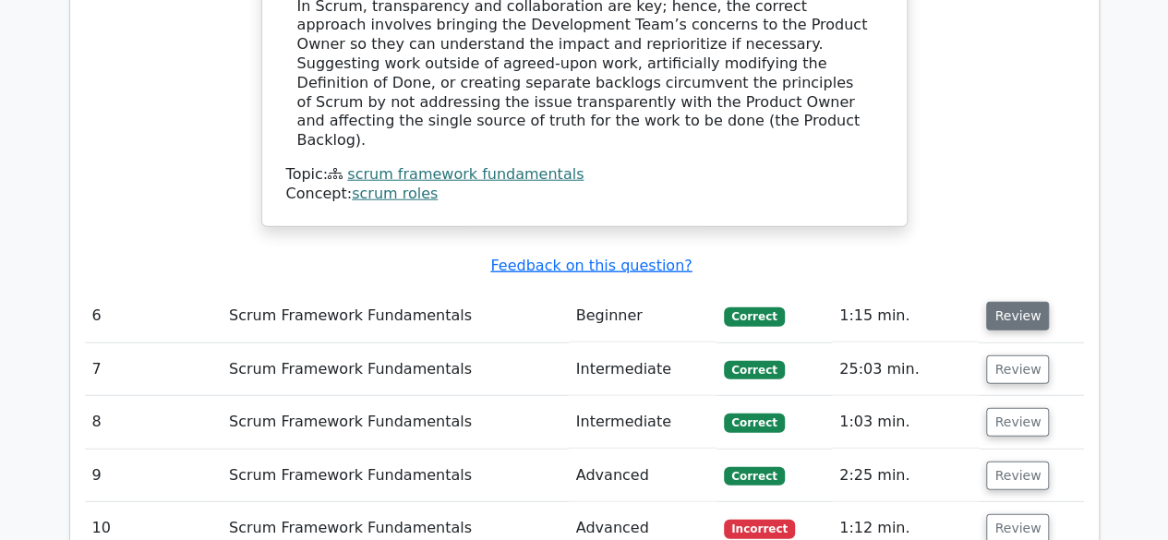
click at [1007, 302] on button "Review" at bounding box center [1018, 316] width 63 height 29
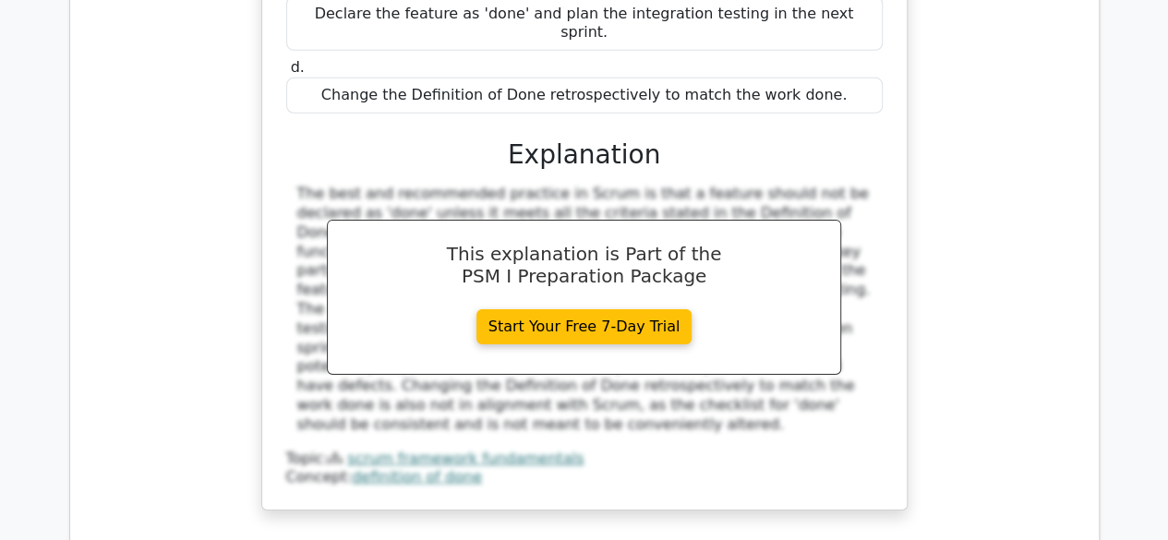
scroll to position [6454, 0]
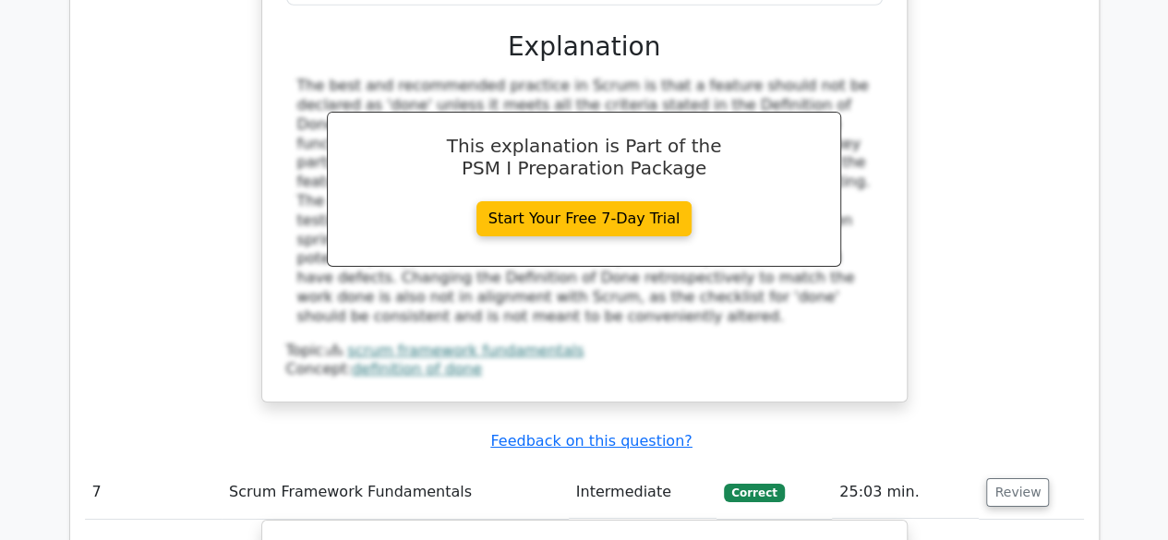
scroll to position [6565, 0]
